Goal: Information Seeking & Learning: Learn about a topic

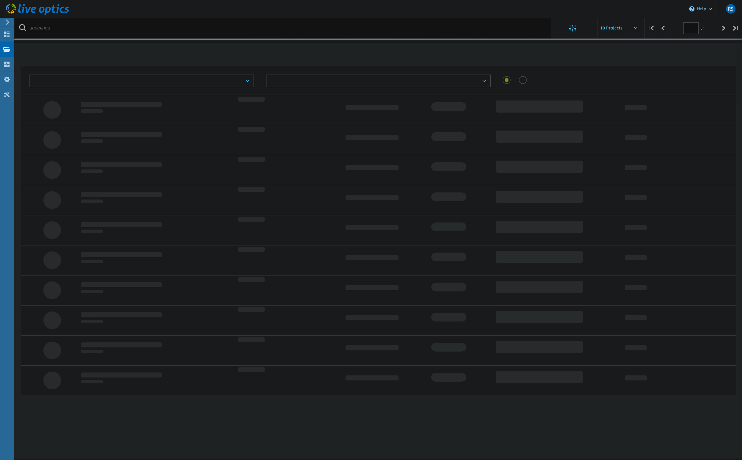
type input "1"
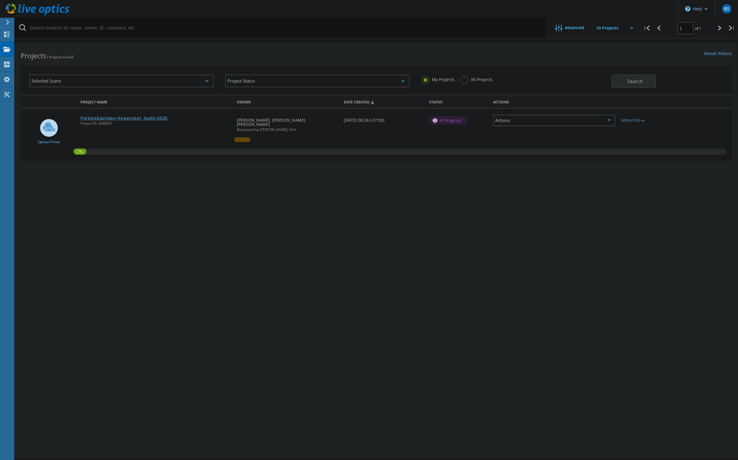
click at [108, 119] on link "PerkinsEastman-Hypervisor_Audit-0925" at bounding box center [123, 118] width 87 height 4
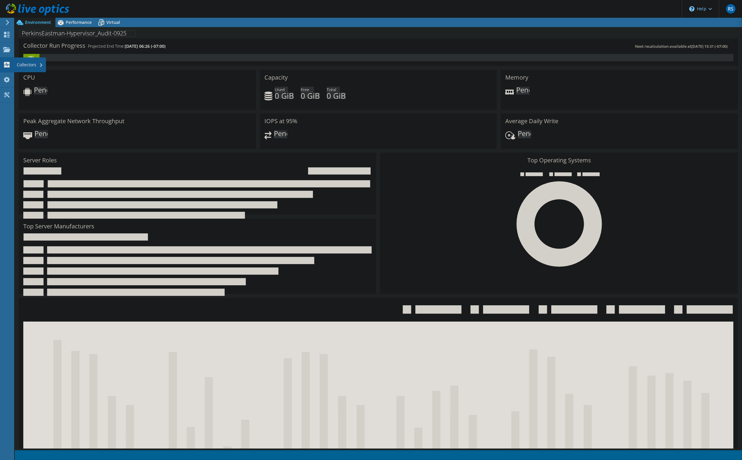
click at [20, 65] on div "Collectors" at bounding box center [30, 64] width 32 height 15
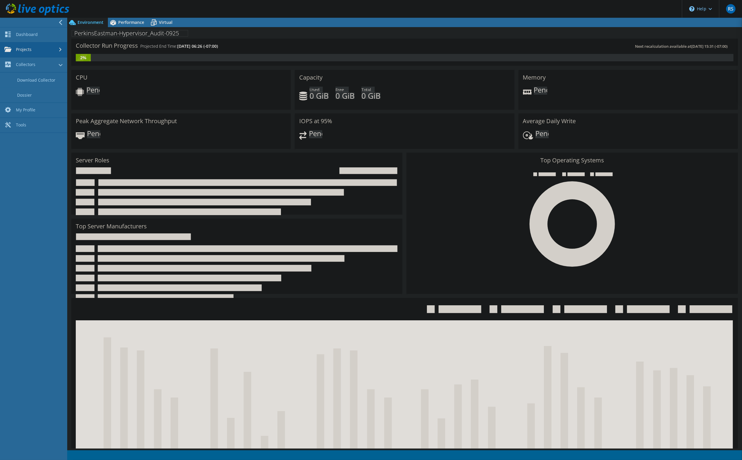
click at [27, 52] on link "Projects" at bounding box center [33, 49] width 67 height 15
click at [135, 22] on span "Performance" at bounding box center [131, 22] width 26 height 6
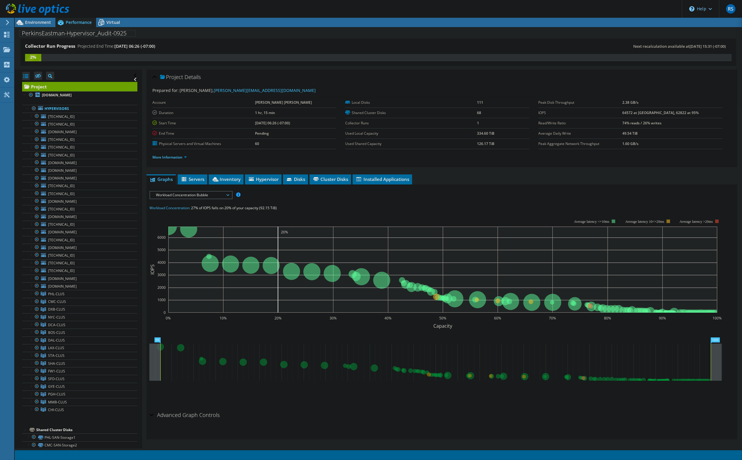
click at [204, 195] on span "Workload Concentration Bubble" at bounding box center [191, 195] width 76 height 7
click at [182, 200] on li "IOPS" at bounding box center [191, 202] width 82 height 7
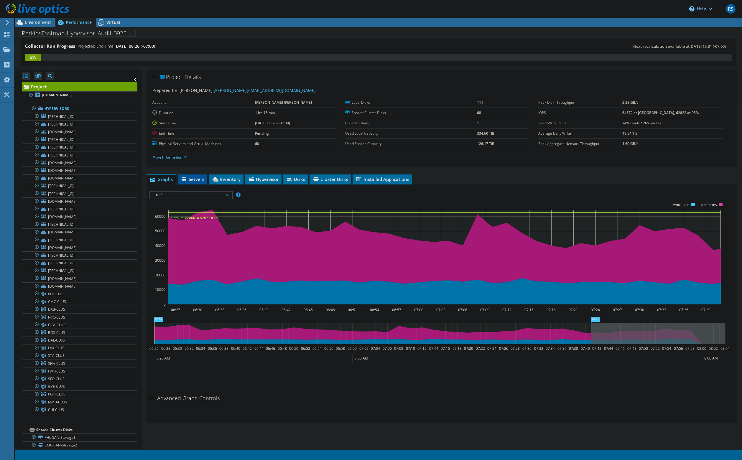
click at [199, 176] on span "Servers" at bounding box center [193, 179] width 24 height 6
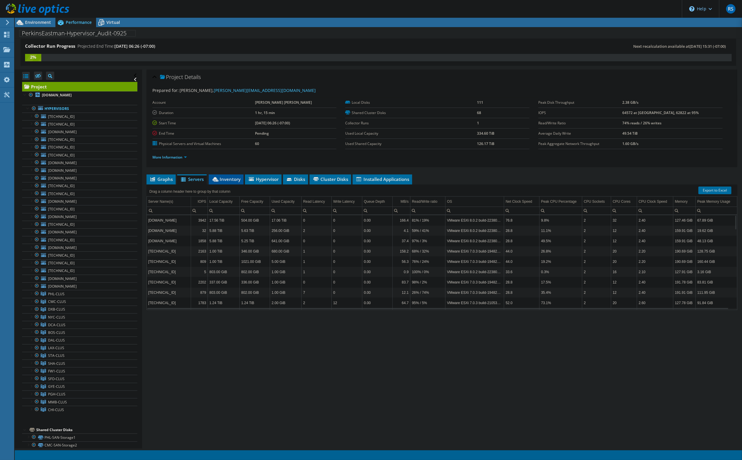
click at [219, 177] on span "Inventory" at bounding box center [226, 179] width 29 height 6
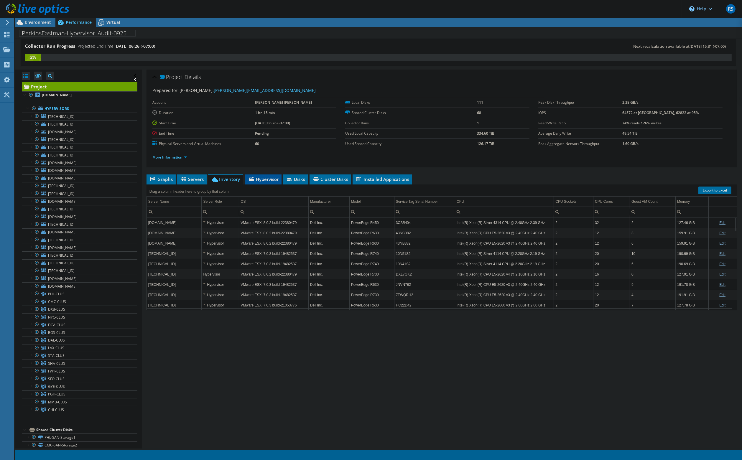
click at [267, 179] on span "Hypervisor" at bounding box center [263, 179] width 31 height 6
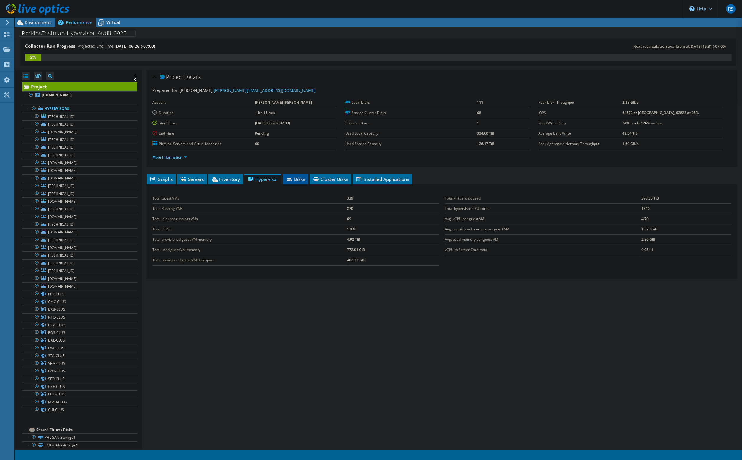
click at [297, 179] on span "Disks" at bounding box center [295, 179] width 19 height 6
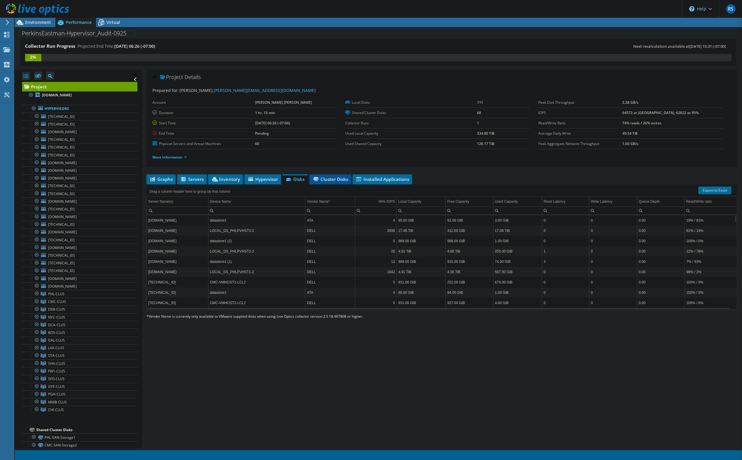
click at [334, 178] on span "Cluster Disks" at bounding box center [330, 179] width 36 height 6
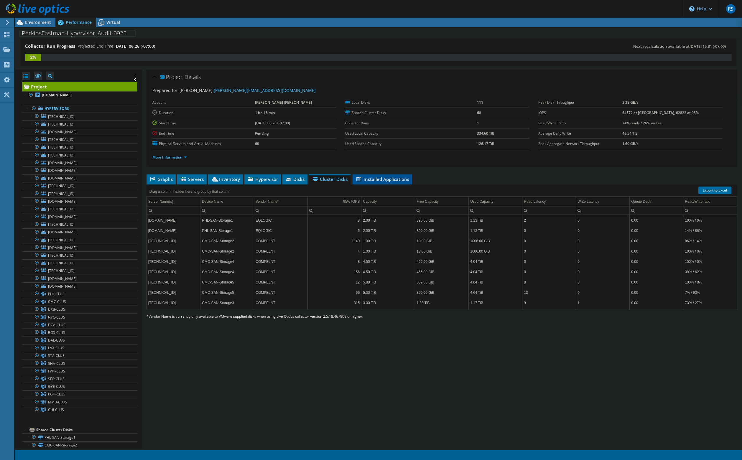
click at [391, 179] on span "Installed Applications" at bounding box center [383, 179] width 54 height 6
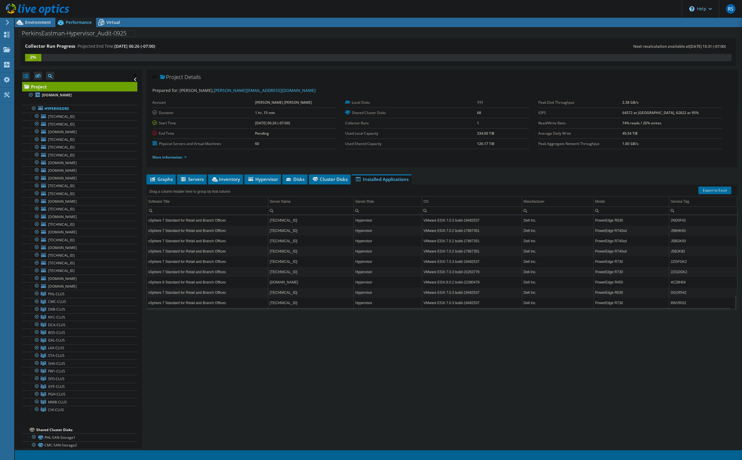
scroll to position [519, 0]
click at [162, 178] on span "Graphs" at bounding box center [160, 179] width 23 height 6
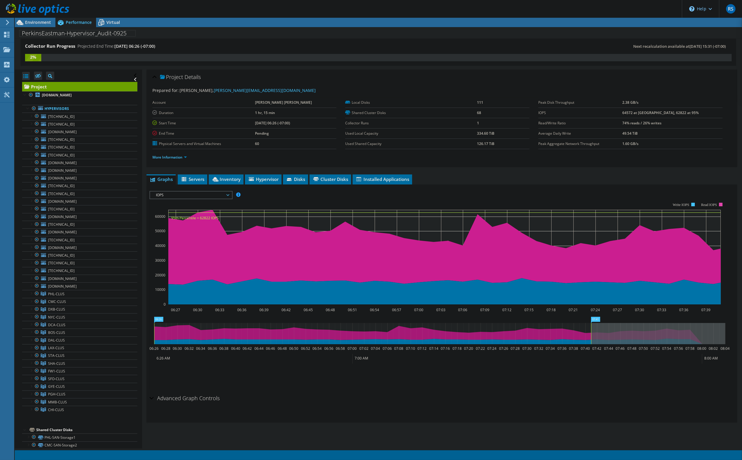
click at [220, 195] on span "IOPS" at bounding box center [191, 195] width 76 height 7
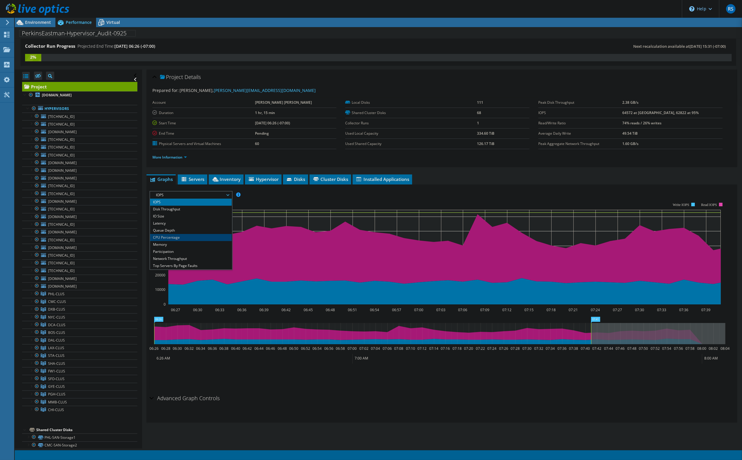
click at [176, 237] on li "CPU Percentage" at bounding box center [191, 237] width 82 height 7
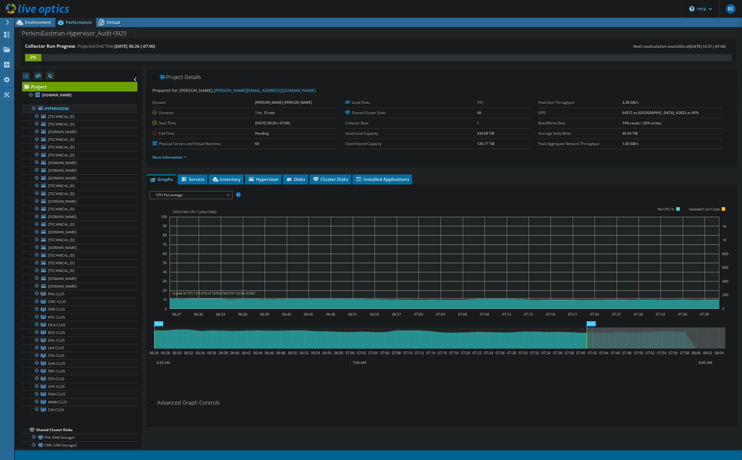
click at [47, 107] on link "Hypervisors" at bounding box center [79, 109] width 115 height 8
click at [50, 108] on link "Hypervisors" at bounding box center [79, 109] width 115 height 8
click at [26, 95] on div at bounding box center [25, 94] width 6 height 6
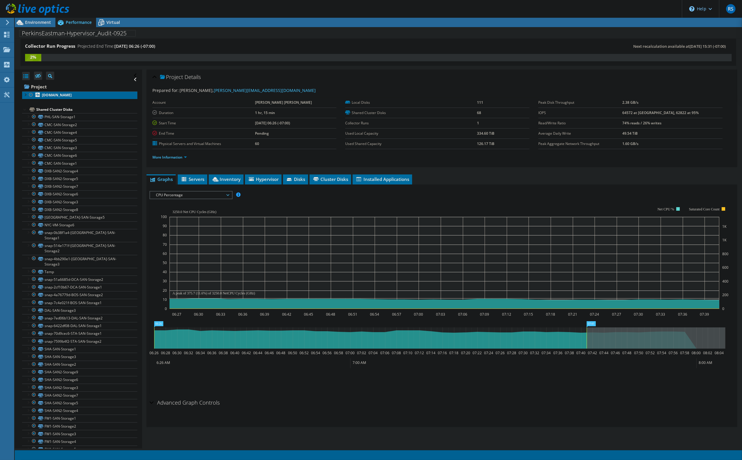
click at [90, 96] on link "[DOMAIN_NAME]" at bounding box center [79, 95] width 115 height 8
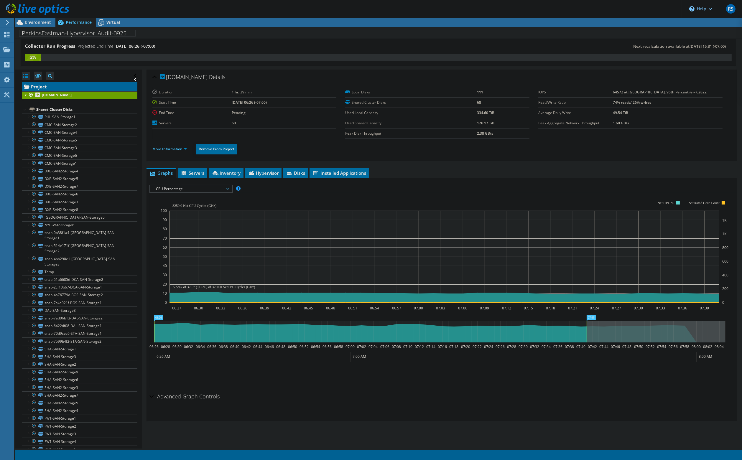
click at [40, 85] on link "Project" at bounding box center [79, 86] width 115 height 9
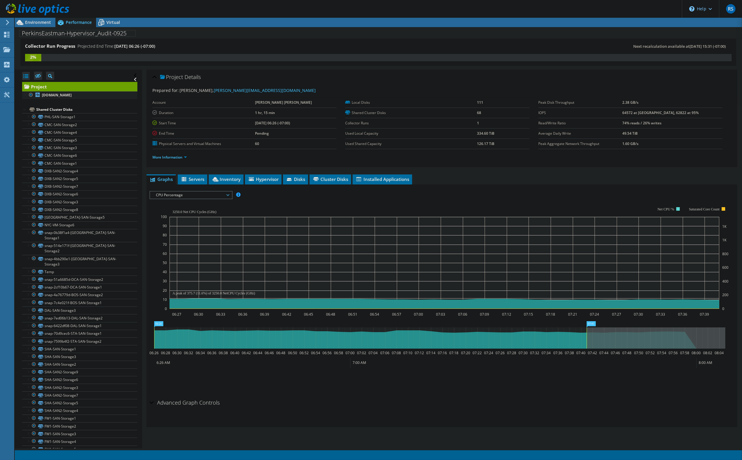
click at [24, 96] on div at bounding box center [25, 94] width 6 height 6
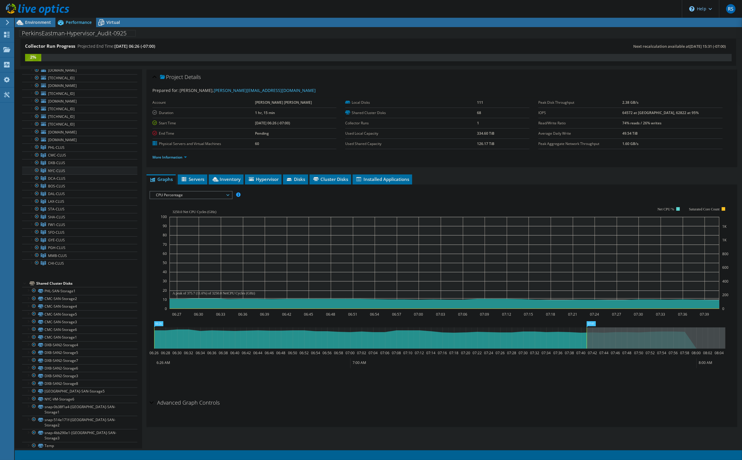
scroll to position [147, 0]
click at [51, 168] on span "NYC-CLUS" at bounding box center [56, 169] width 17 height 5
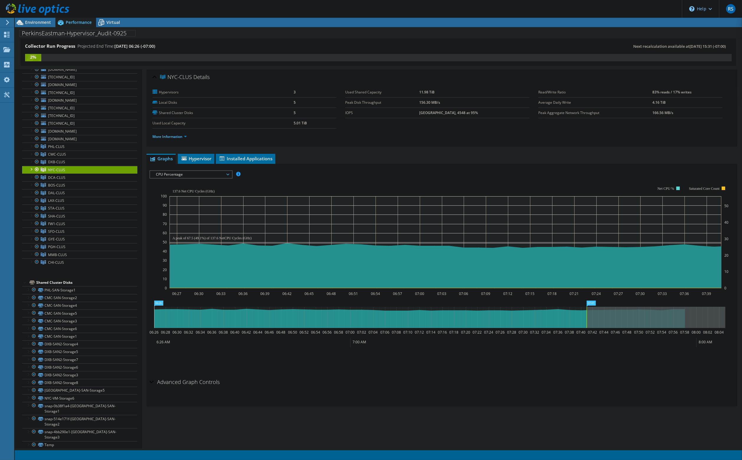
click at [226, 175] on span "CPU Percentage" at bounding box center [191, 174] width 76 height 7
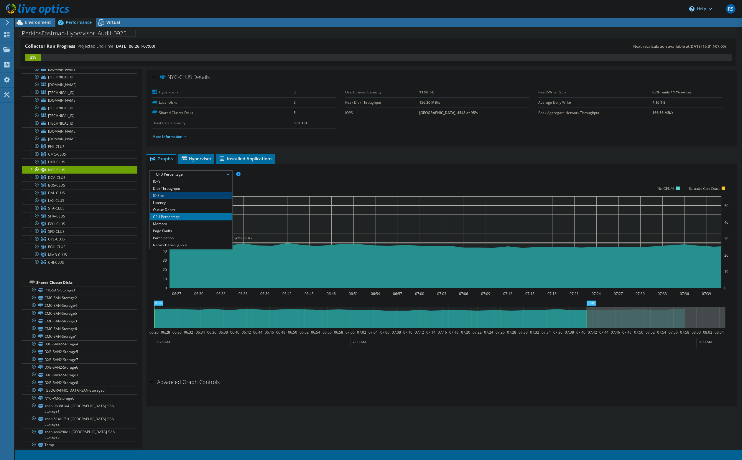
click at [187, 196] on li "IO Size" at bounding box center [191, 195] width 82 height 7
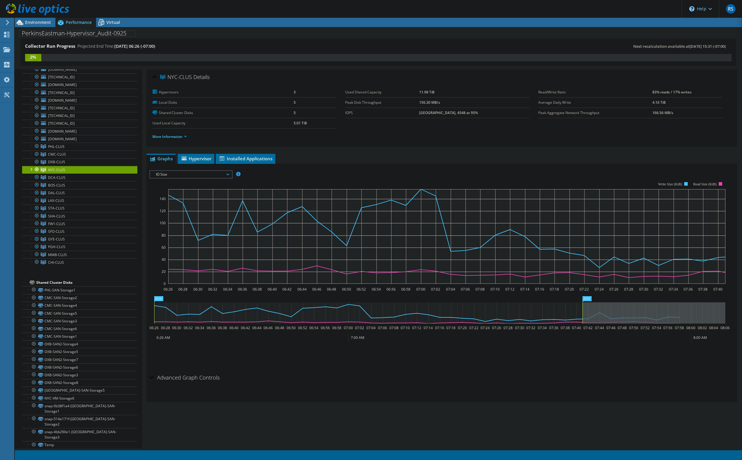
click at [187, 173] on span "IO Size" at bounding box center [191, 174] width 76 height 7
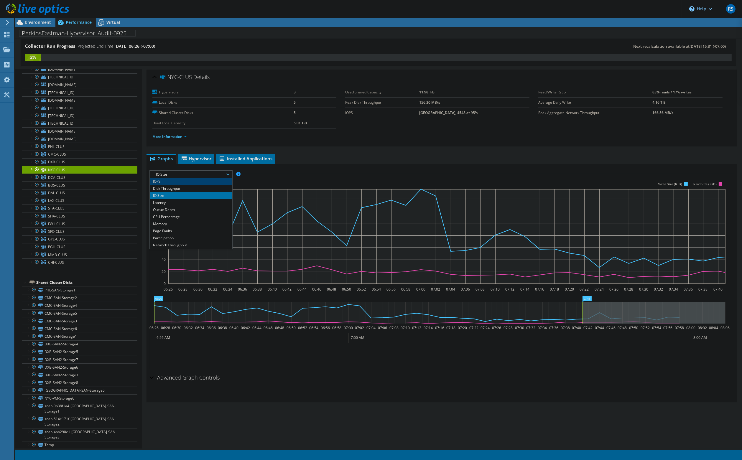
click at [178, 182] on li "IOPS" at bounding box center [191, 181] width 82 height 7
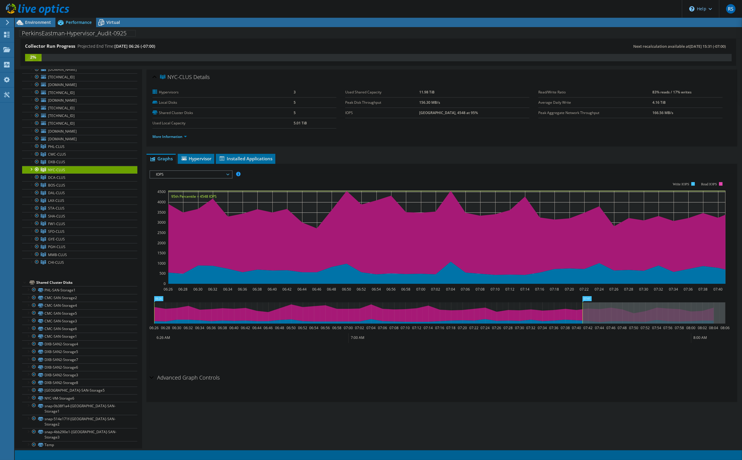
click at [190, 174] on span "IOPS" at bounding box center [191, 174] width 76 height 7
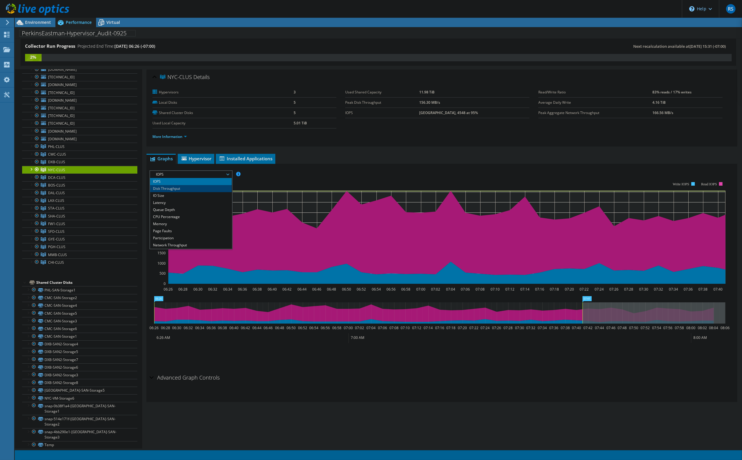
click at [192, 189] on li "Disk Throughput" at bounding box center [191, 188] width 82 height 7
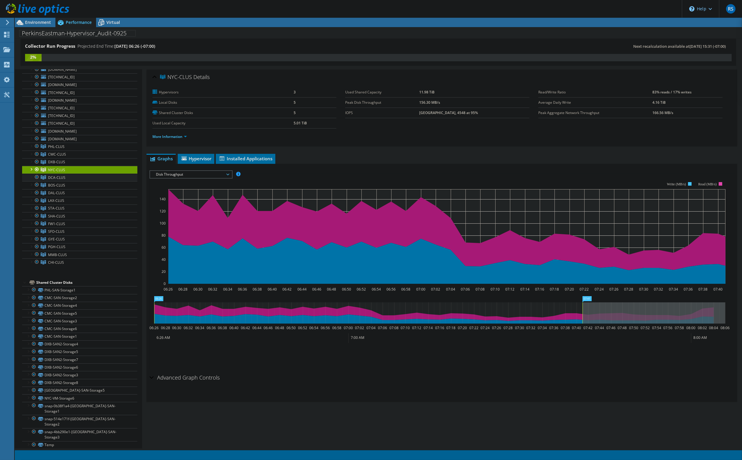
click at [60, 175] on span "DCA-CLUS" at bounding box center [56, 177] width 17 height 5
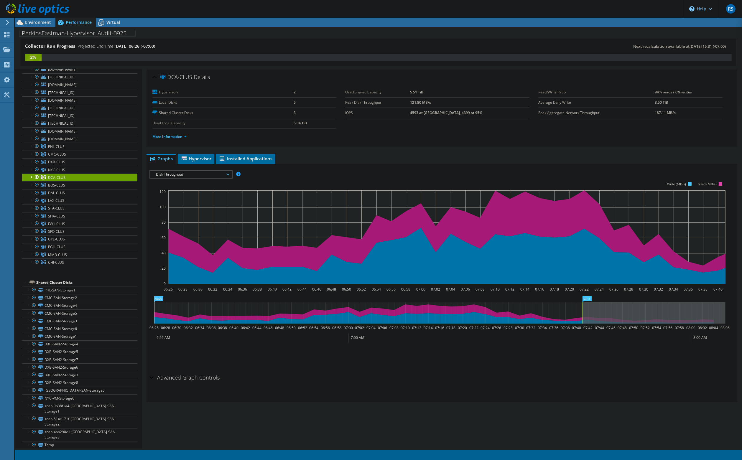
click at [188, 175] on span "Disk Throughput" at bounding box center [191, 174] width 76 height 7
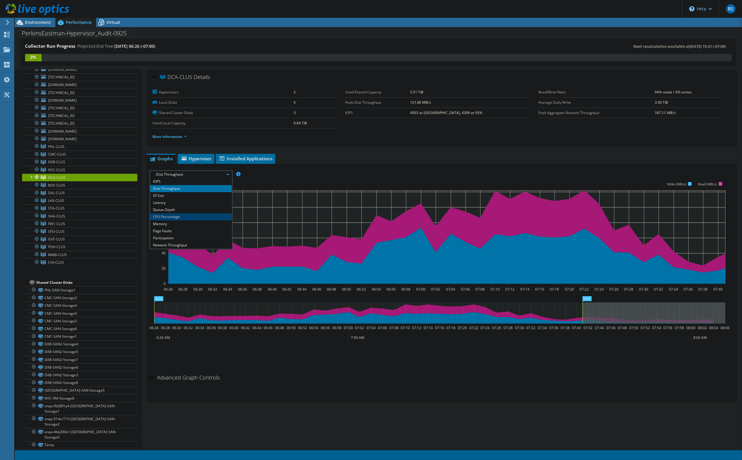
click at [170, 215] on li "CPU Percentage" at bounding box center [191, 216] width 82 height 7
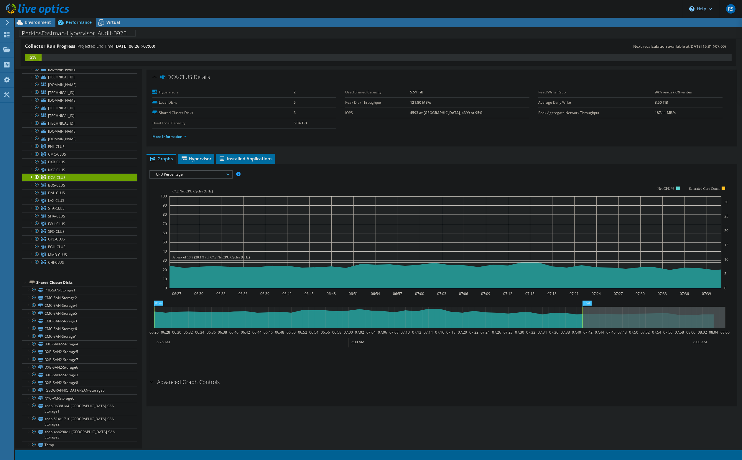
click at [172, 172] on span "CPU Percentage" at bounding box center [191, 174] width 76 height 7
click at [170, 222] on li "Memory" at bounding box center [191, 224] width 82 height 7
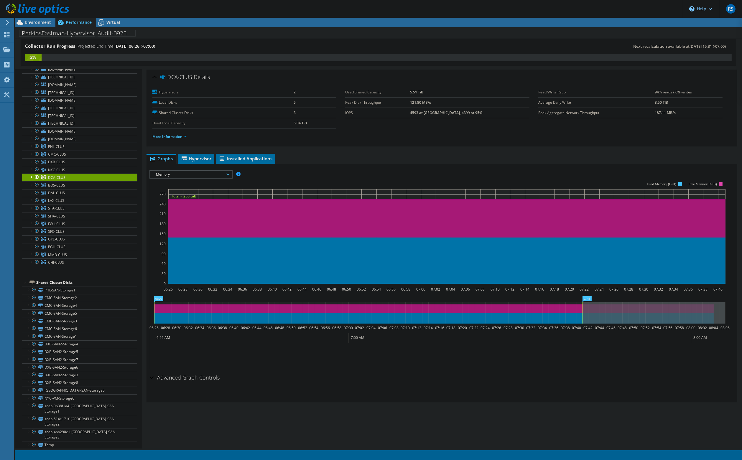
click at [203, 175] on span "Memory" at bounding box center [191, 174] width 76 height 7
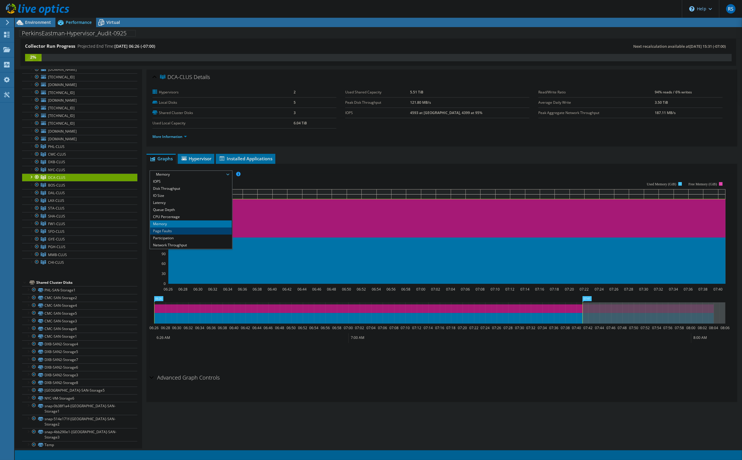
click at [182, 231] on li "Page Faults" at bounding box center [191, 231] width 82 height 7
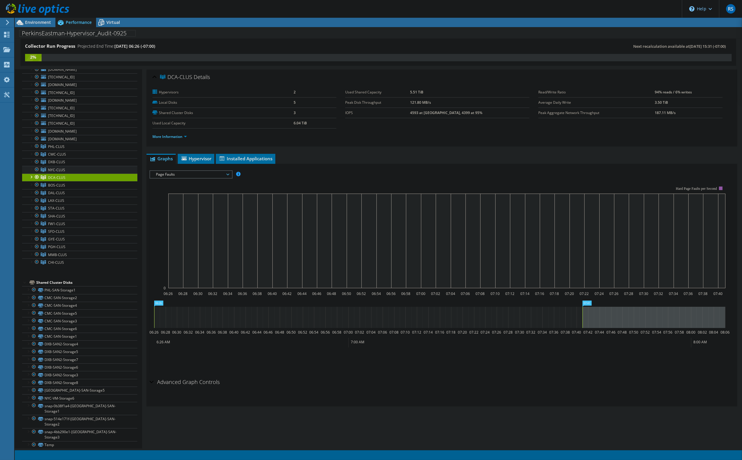
click at [52, 167] on span "NYC-CLUS" at bounding box center [56, 169] width 17 height 5
click at [181, 175] on span "Page Faults" at bounding box center [191, 174] width 76 height 7
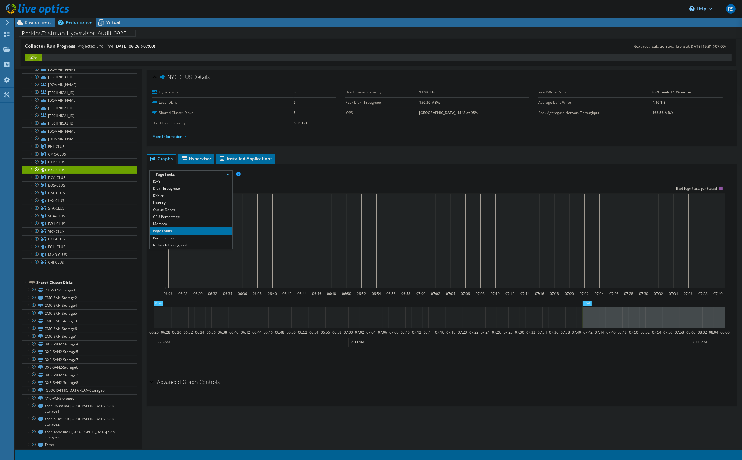
scroll to position [21, 0]
click at [186, 230] on li "Workload Concentration Line" at bounding box center [191, 231] width 82 height 7
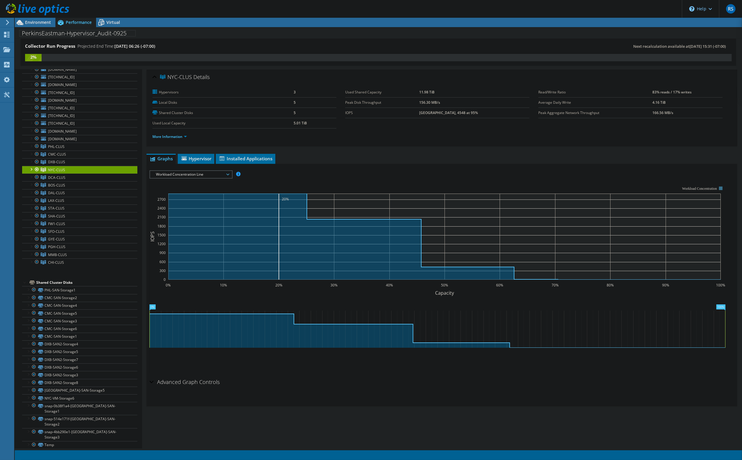
click at [184, 173] on span "Workload Concentration Line" at bounding box center [191, 174] width 76 height 7
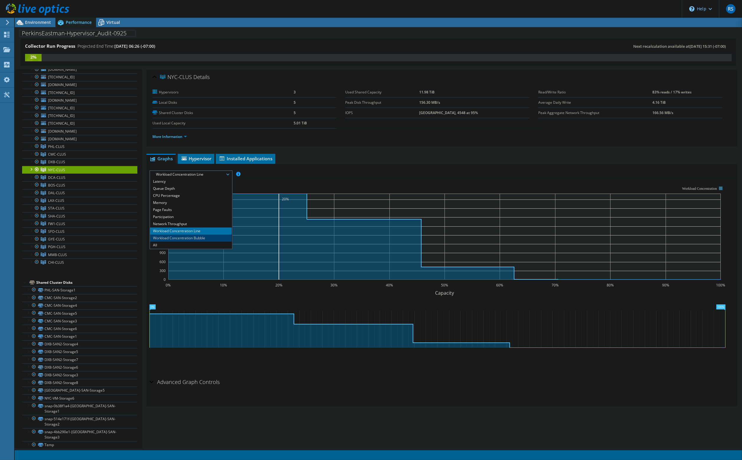
click at [177, 238] on li "Workload Concentration Bubble" at bounding box center [191, 238] width 82 height 7
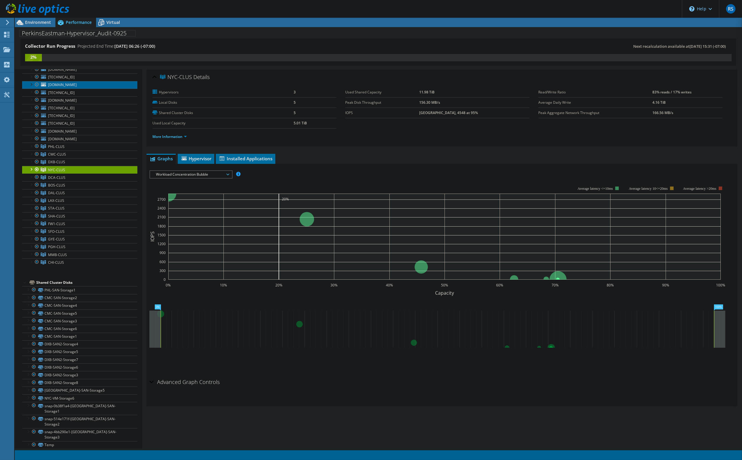
click at [71, 82] on span "[DOMAIN_NAME]" at bounding box center [62, 84] width 29 height 5
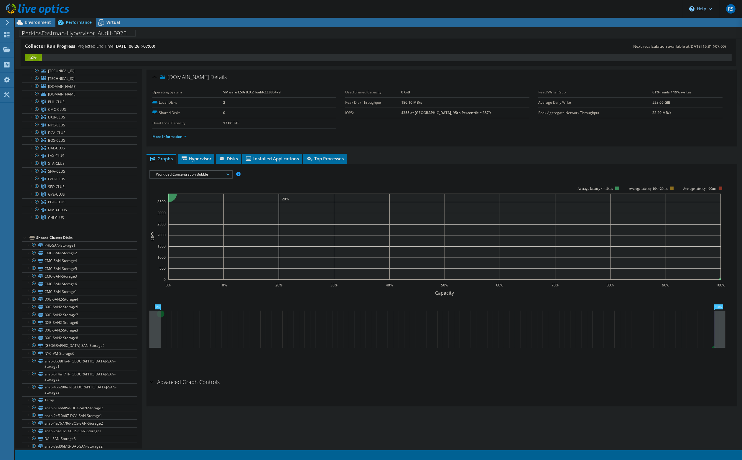
scroll to position [236, 0]
